Goal: Transaction & Acquisition: Download file/media

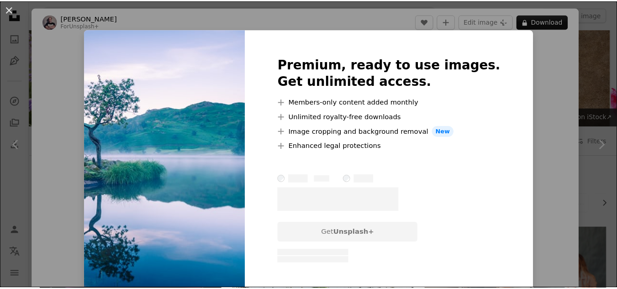
scroll to position [1324, 0]
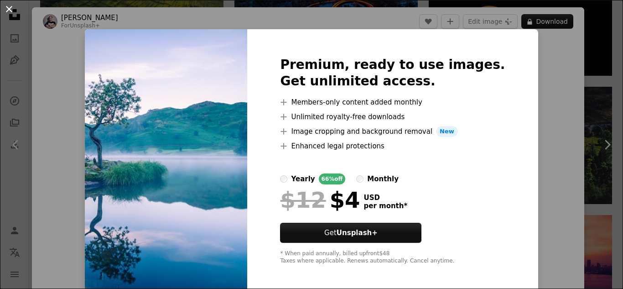
click at [7, 11] on button "An X shape" at bounding box center [9, 9] width 11 height 11
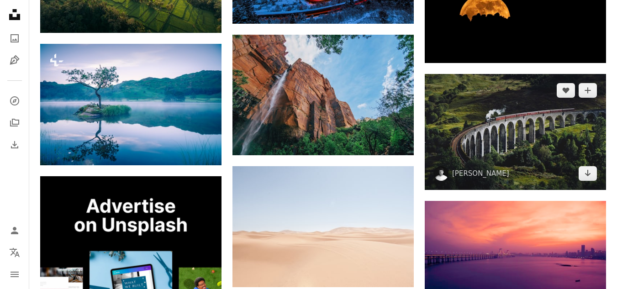
click at [492, 131] on img at bounding box center [514, 132] width 181 height 116
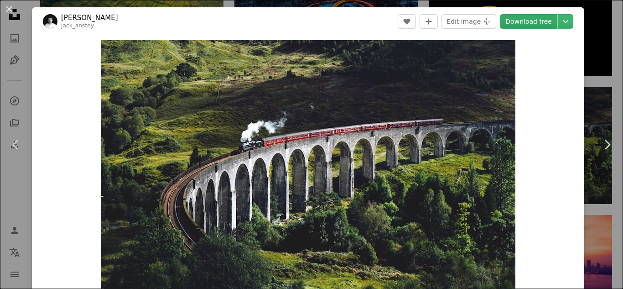
click at [525, 20] on link "Download free" at bounding box center [529, 21] width 58 height 15
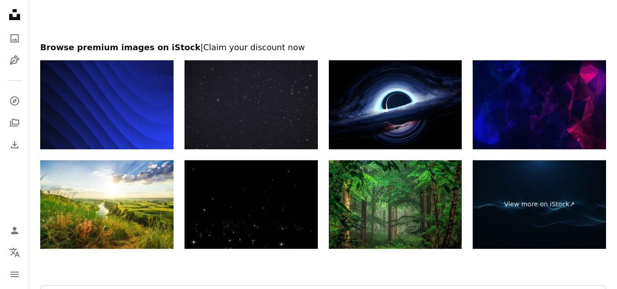
scroll to position [2328, 0]
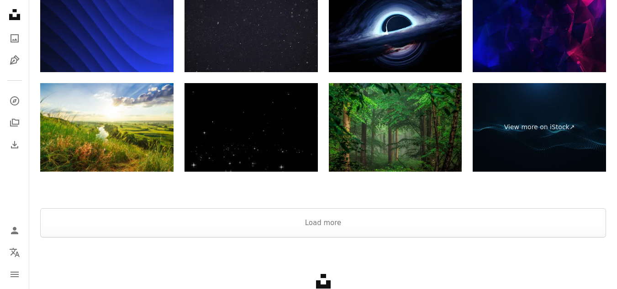
click at [393, 126] on img at bounding box center [395, 127] width 133 height 89
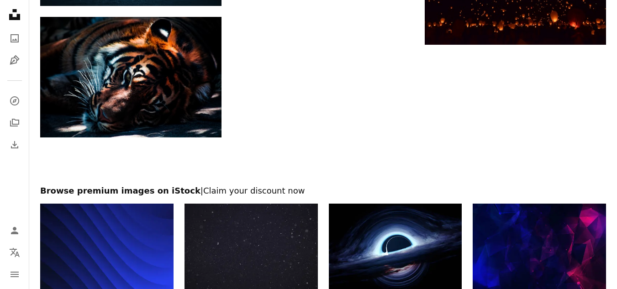
scroll to position [2336, 0]
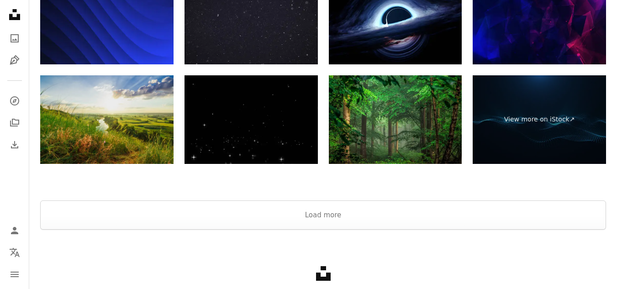
click at [160, 113] on img at bounding box center [106, 119] width 133 height 89
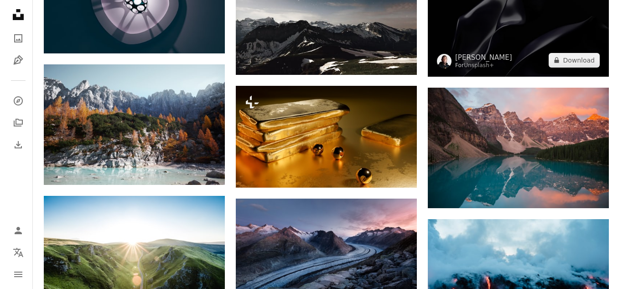
scroll to position [738, 0]
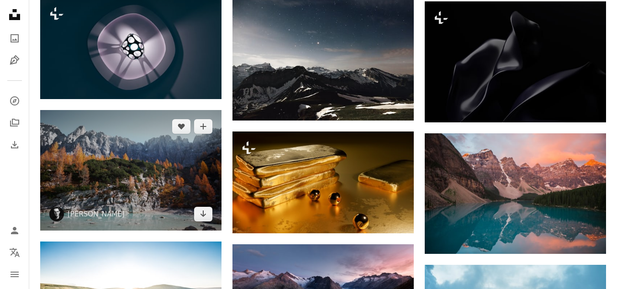
click at [191, 154] on img at bounding box center [130, 170] width 181 height 120
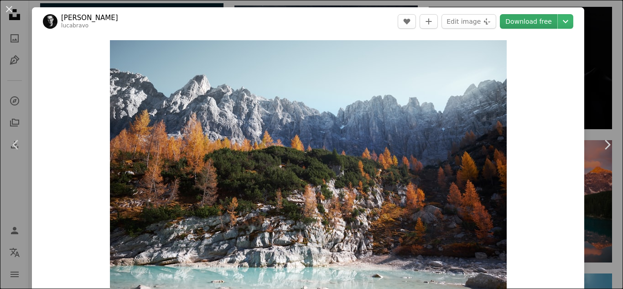
click at [524, 21] on link "Download free" at bounding box center [529, 21] width 58 height 15
